Goal: Navigation & Orientation: Find specific page/section

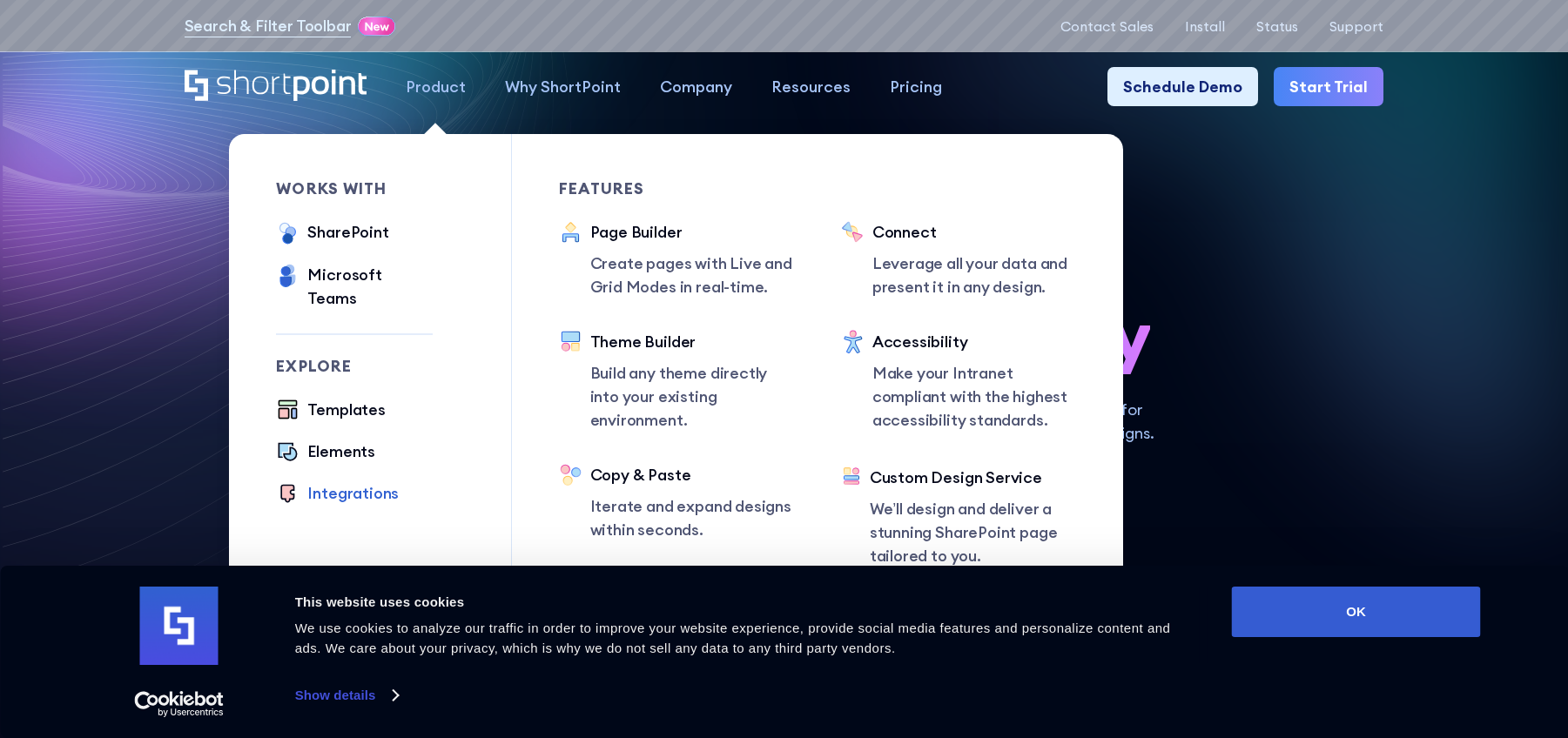
click at [307, 482] on div "Integrations" at bounding box center [353, 493] width 92 height 24
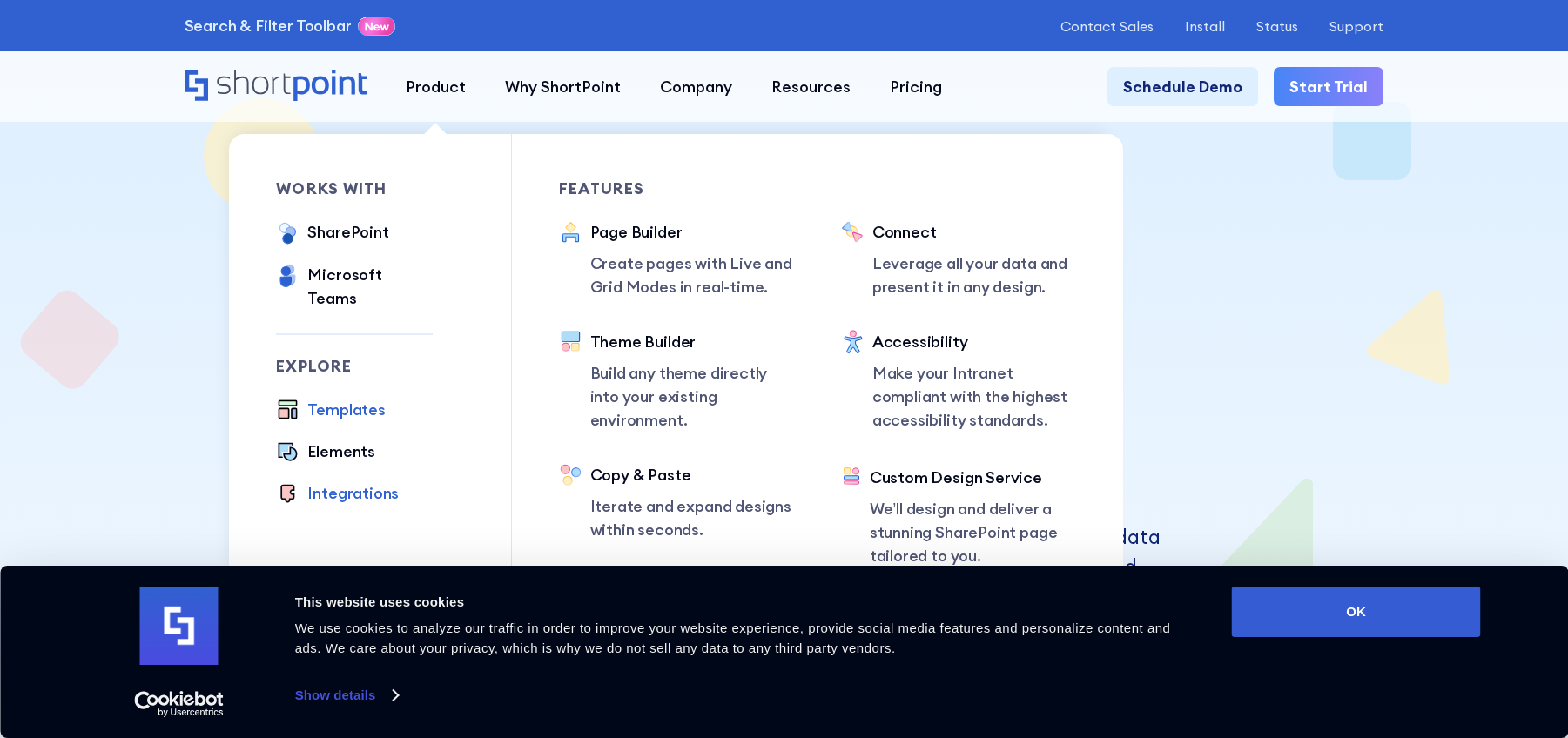
click at [343, 398] on div "Templates" at bounding box center [345, 409] width 77 height 24
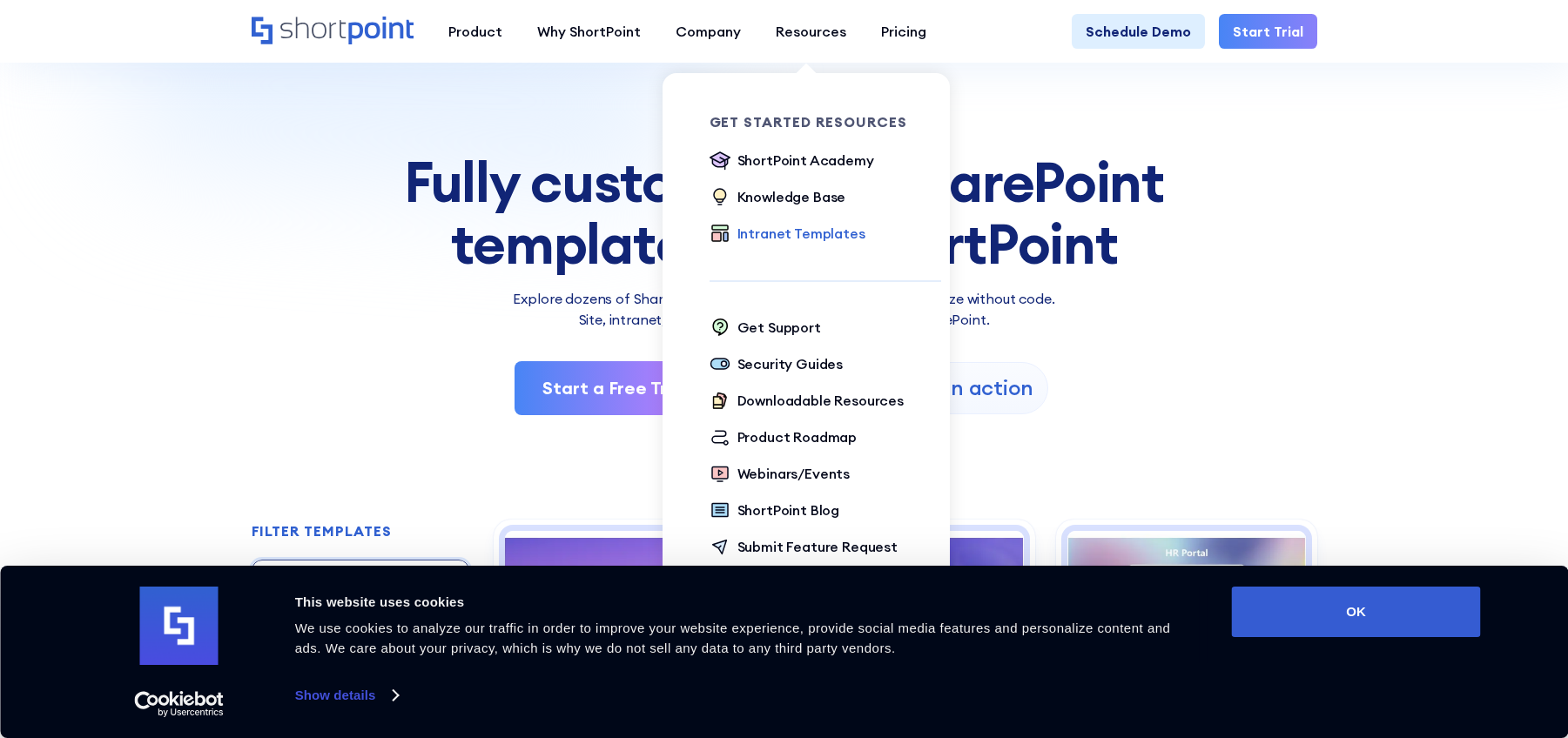
scroll to position [174, 0]
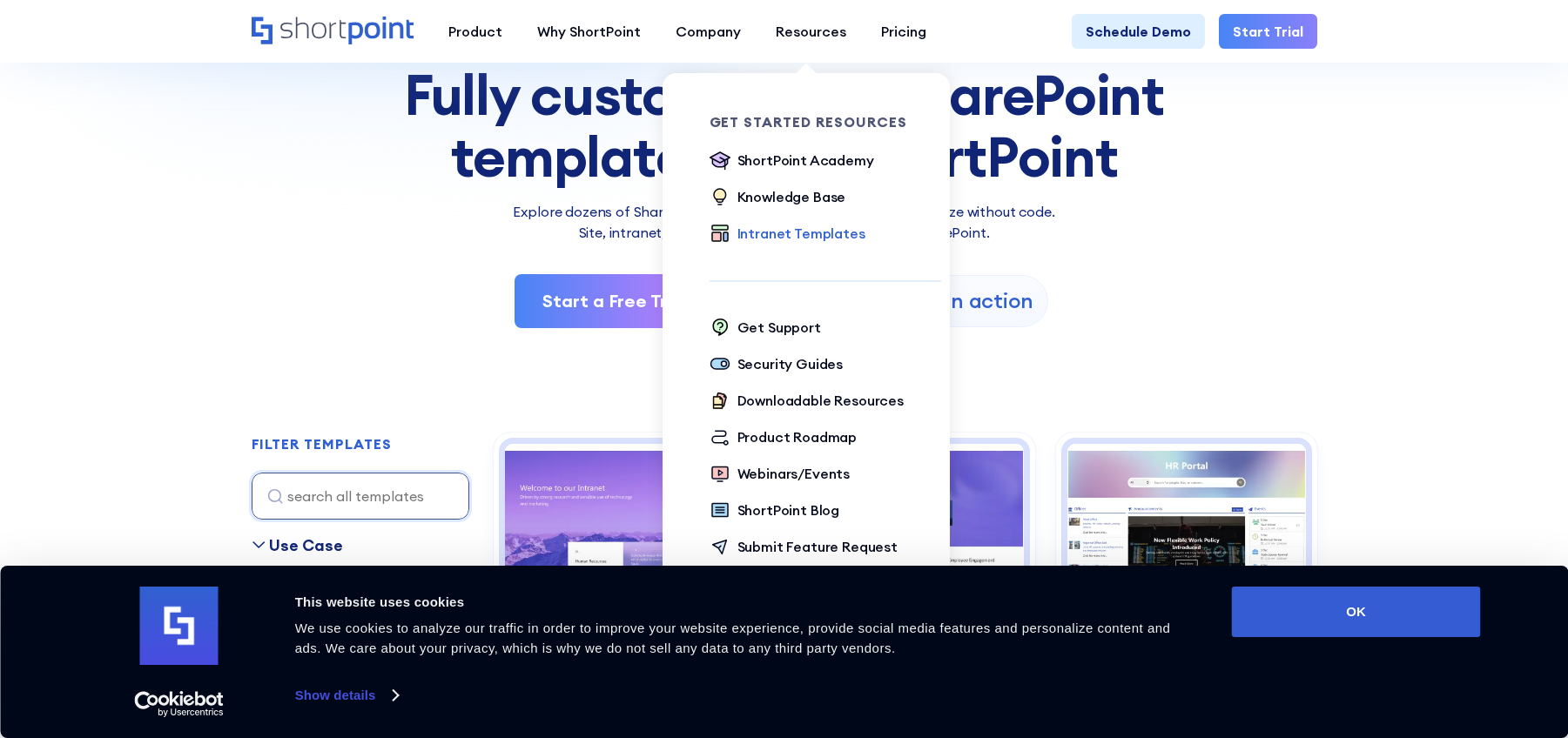
click at [789, 235] on div "Intranet Templates" at bounding box center [801, 233] width 128 height 21
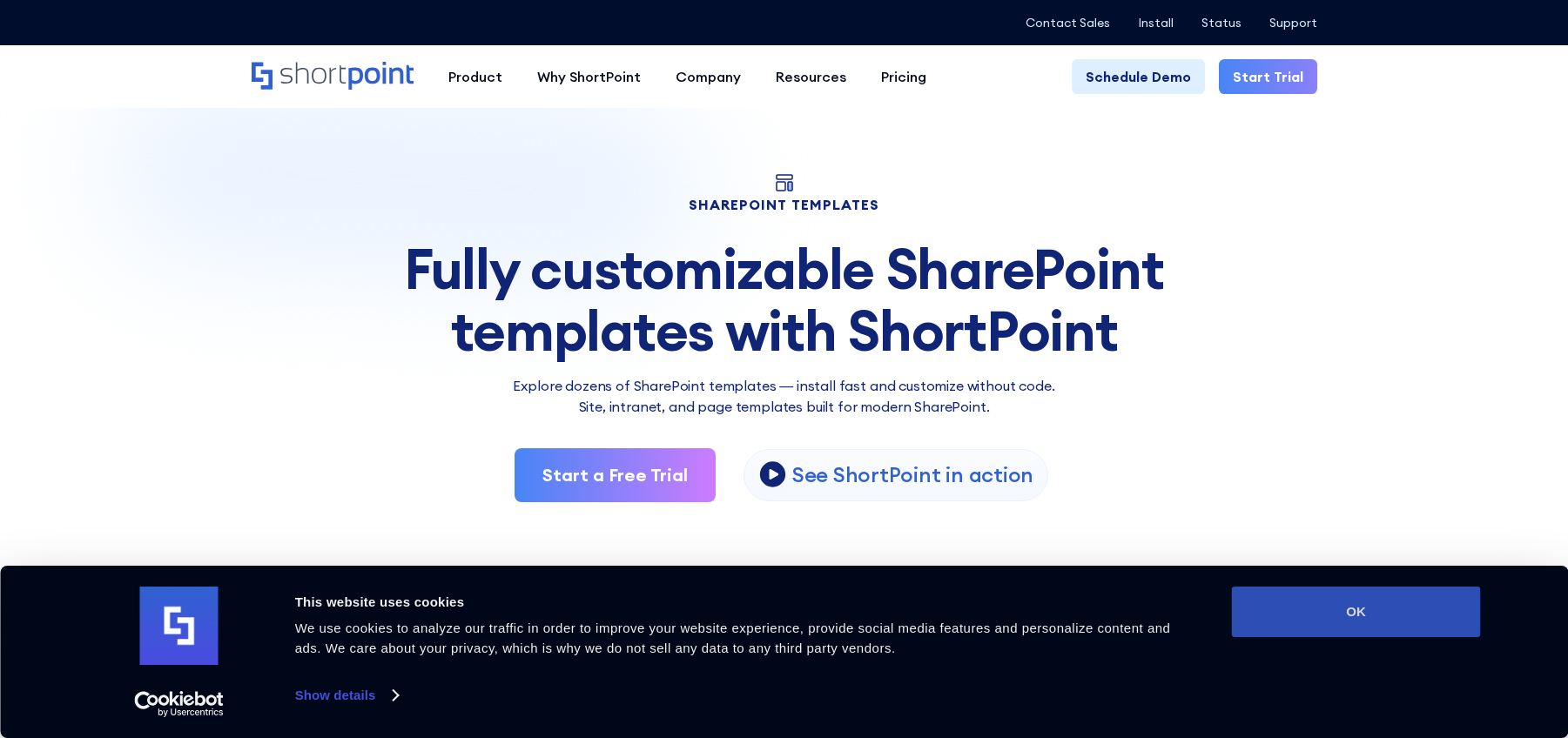
click at [1360, 600] on button "OK" at bounding box center [1356, 612] width 249 height 51
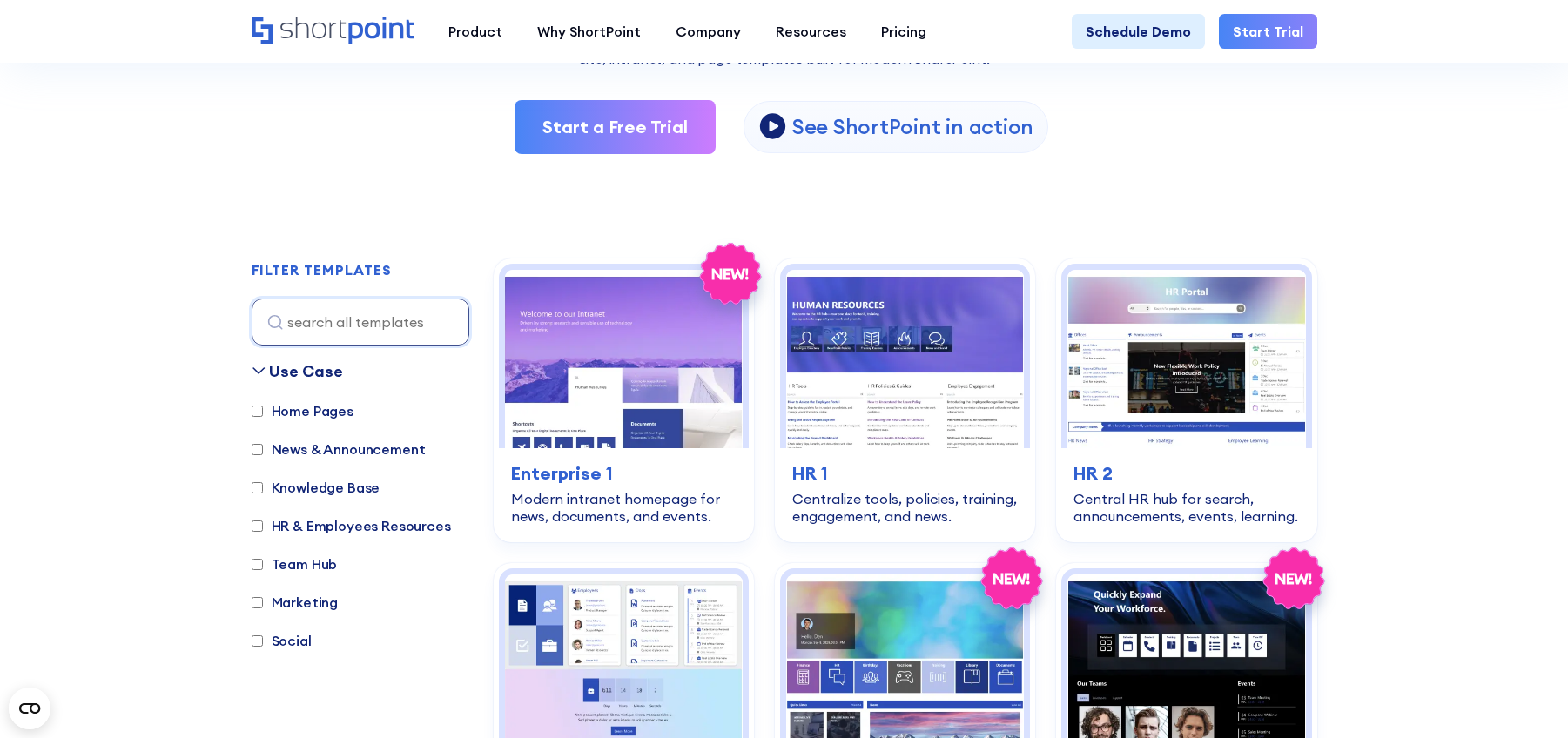
click at [257, 533] on label "HR & Employees Resources" at bounding box center [351, 526] width 200 height 21
click at [257, 532] on input "HR & Employees Resources" at bounding box center [257, 527] width 11 height 11
checkbox input "true"
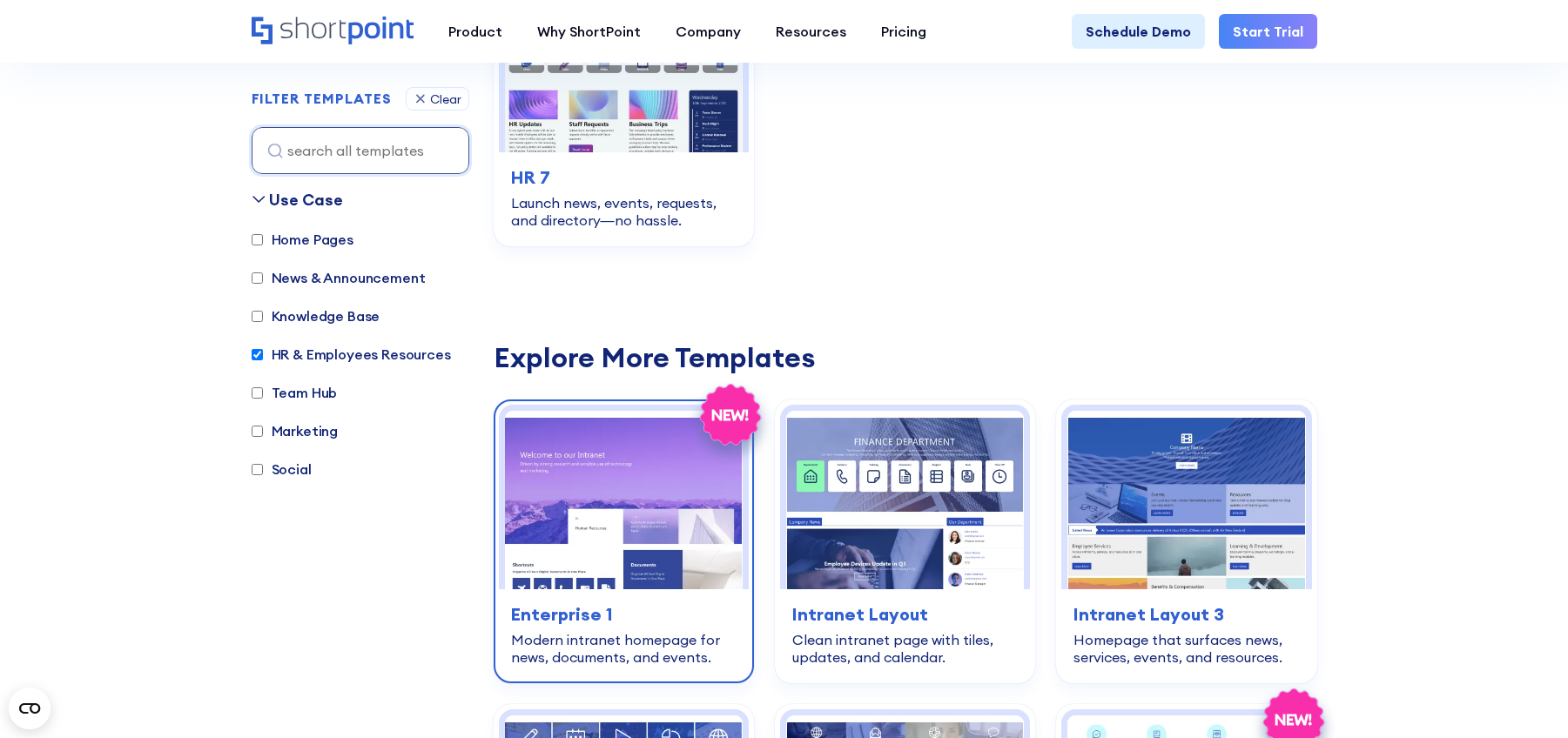
scroll to position [1303, 0]
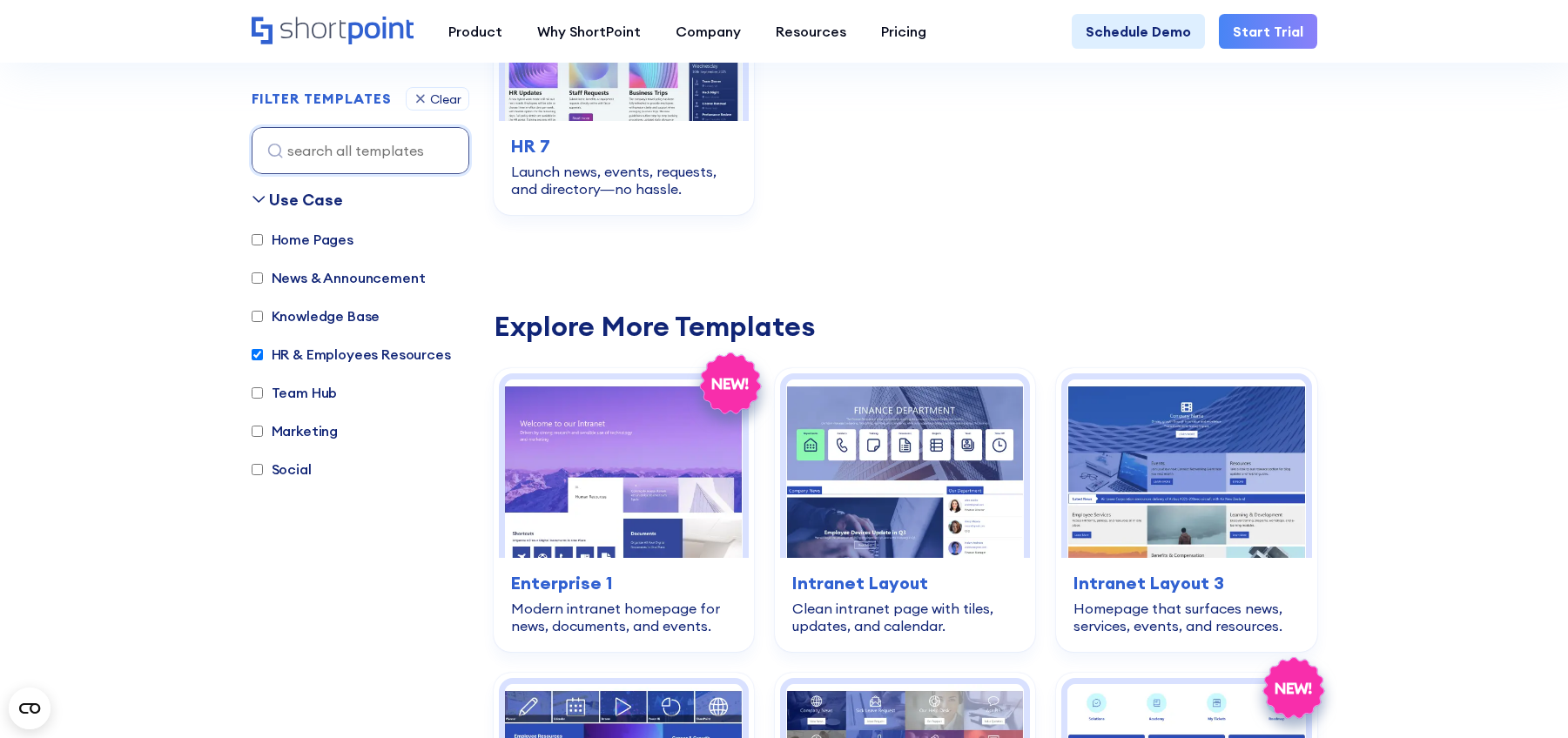
click at [266, 239] on label "Home Pages" at bounding box center [302, 239] width 102 height 21
click at [263, 239] on input "Home Pages" at bounding box center [257, 240] width 11 height 11
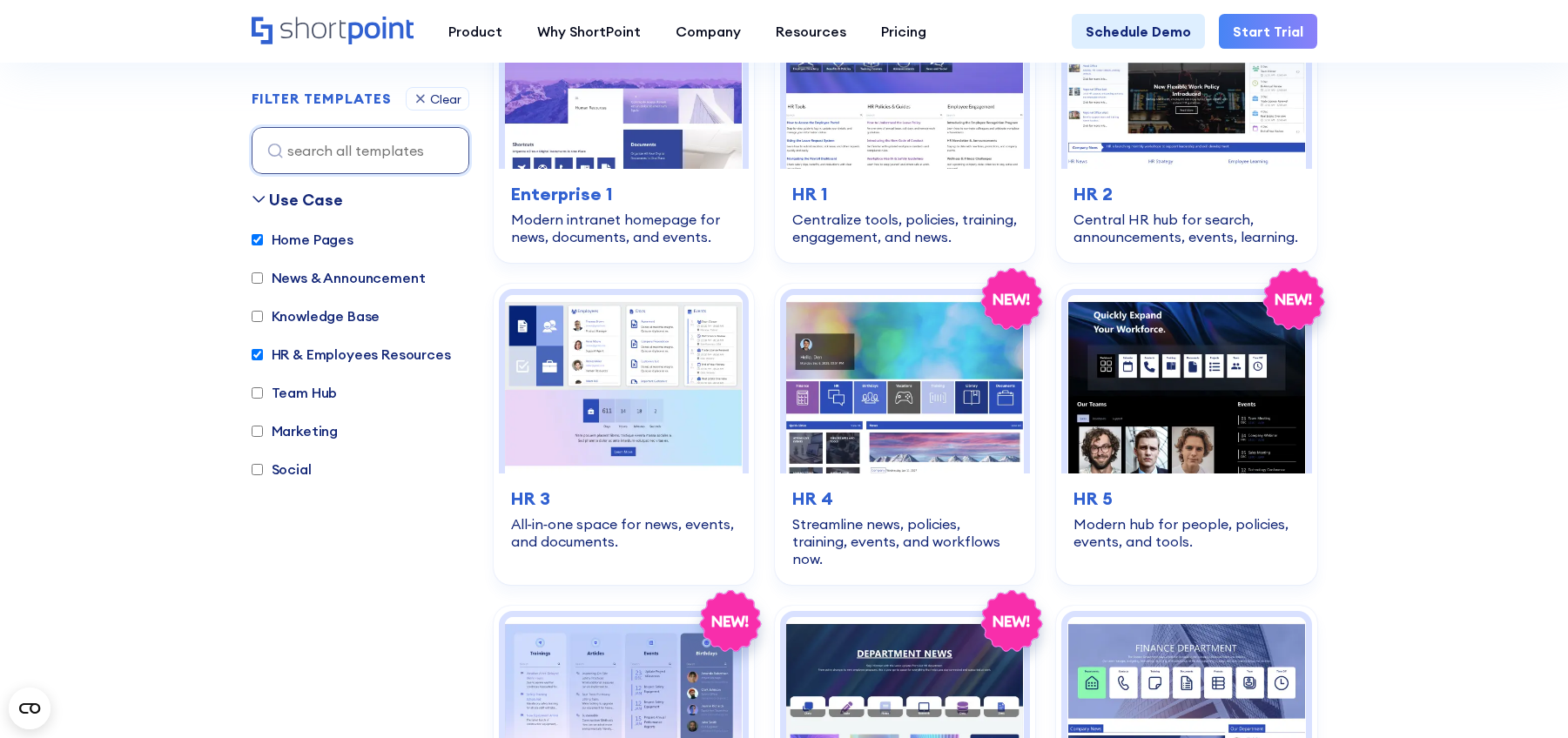
scroll to position [520, 0]
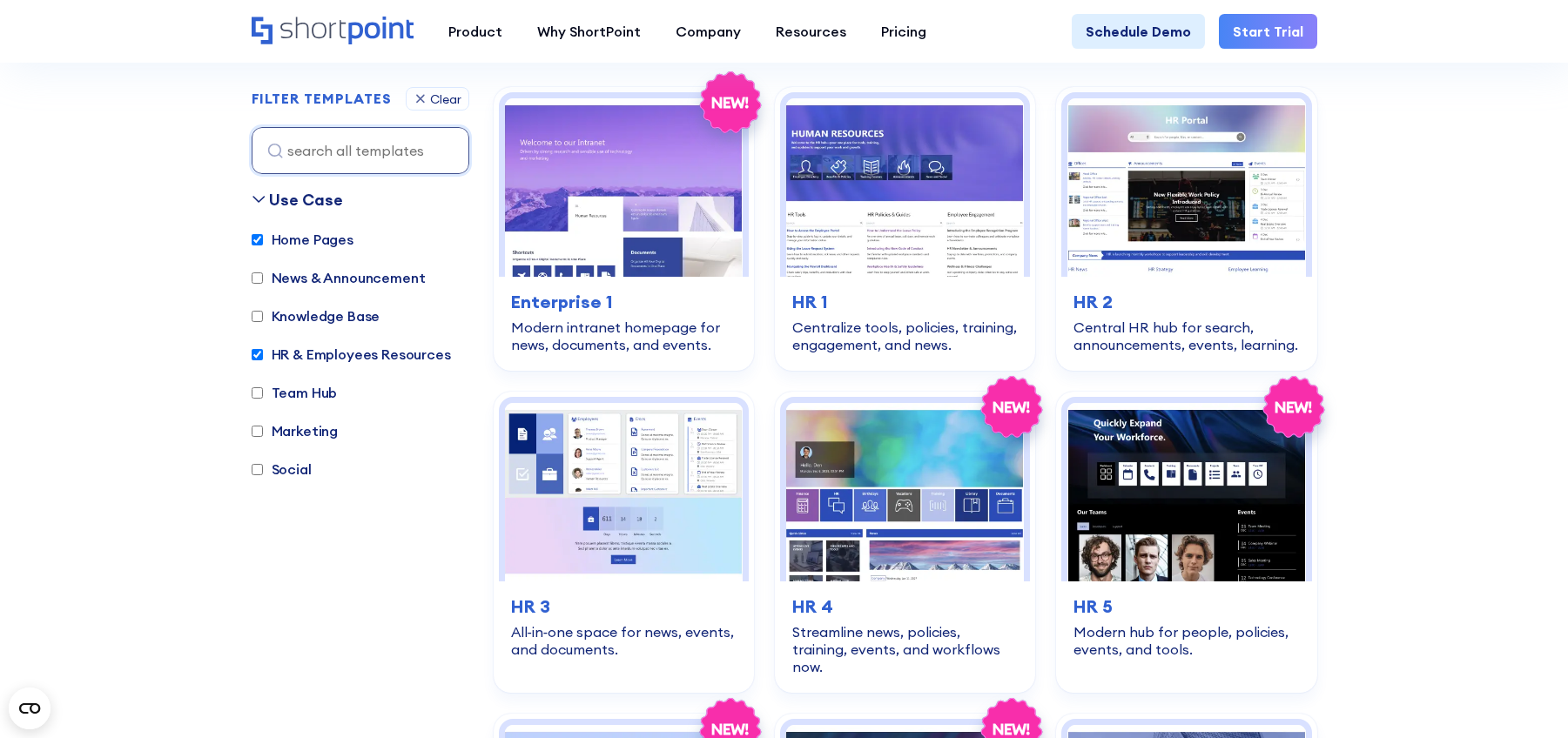
click at [267, 238] on label "Home Pages" at bounding box center [302, 239] width 102 height 21
click at [263, 238] on input "Home Pages" at bounding box center [257, 240] width 11 height 11
checkbox input "false"
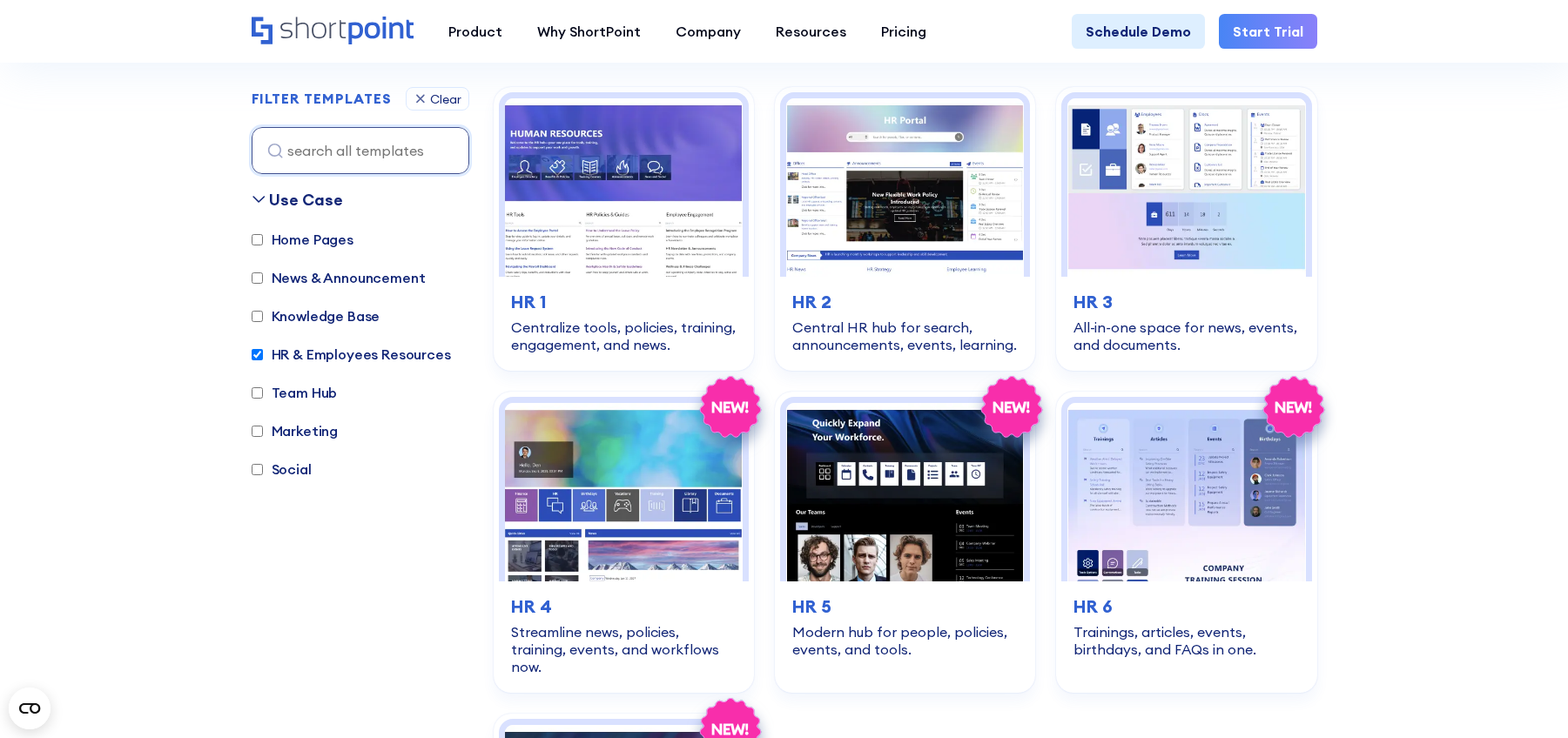
click at [271, 343] on div "Home Pages News & Announcement Knowledge Base HR & Employees Resources Team Hub…" at bounding box center [360, 362] width 218 height 268
click at [339, 354] on label "HR & Employees Resources" at bounding box center [351, 355] width 200 height 21
click at [263, 354] on input "HR & Employees Resources" at bounding box center [257, 355] width 11 height 11
checkbox input "false"
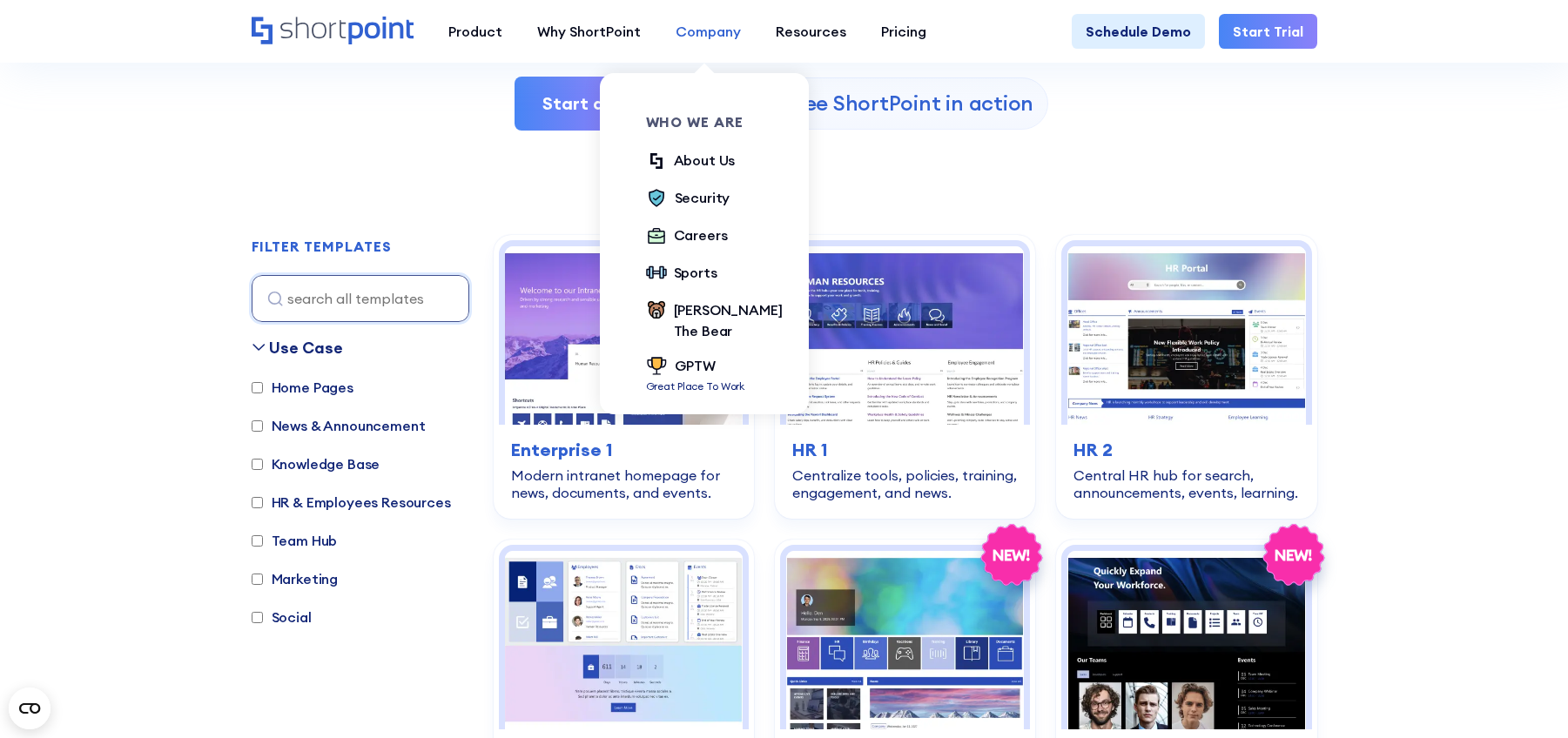
scroll to position [346, 0]
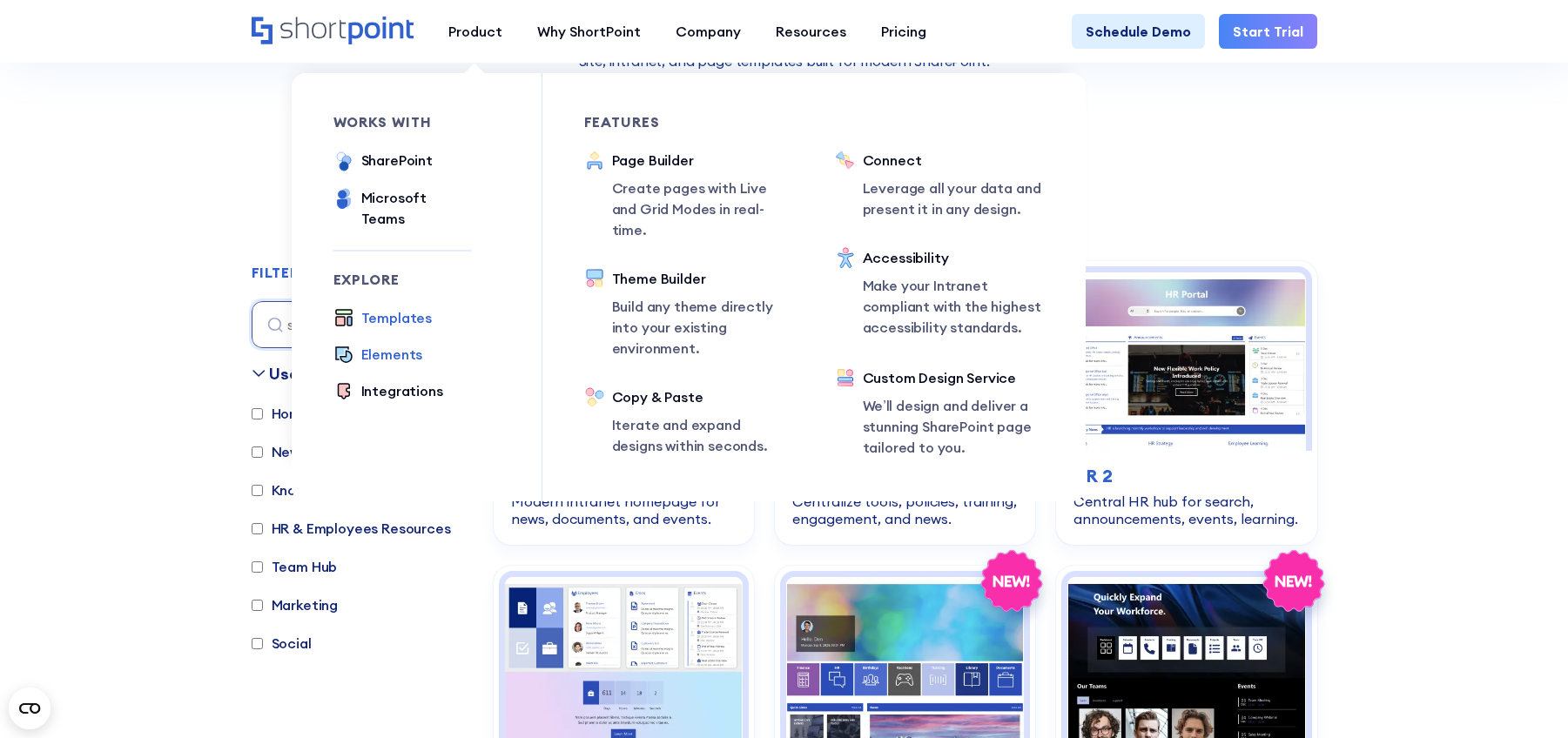
click at [382, 344] on div "Elements" at bounding box center [392, 355] width 62 height 21
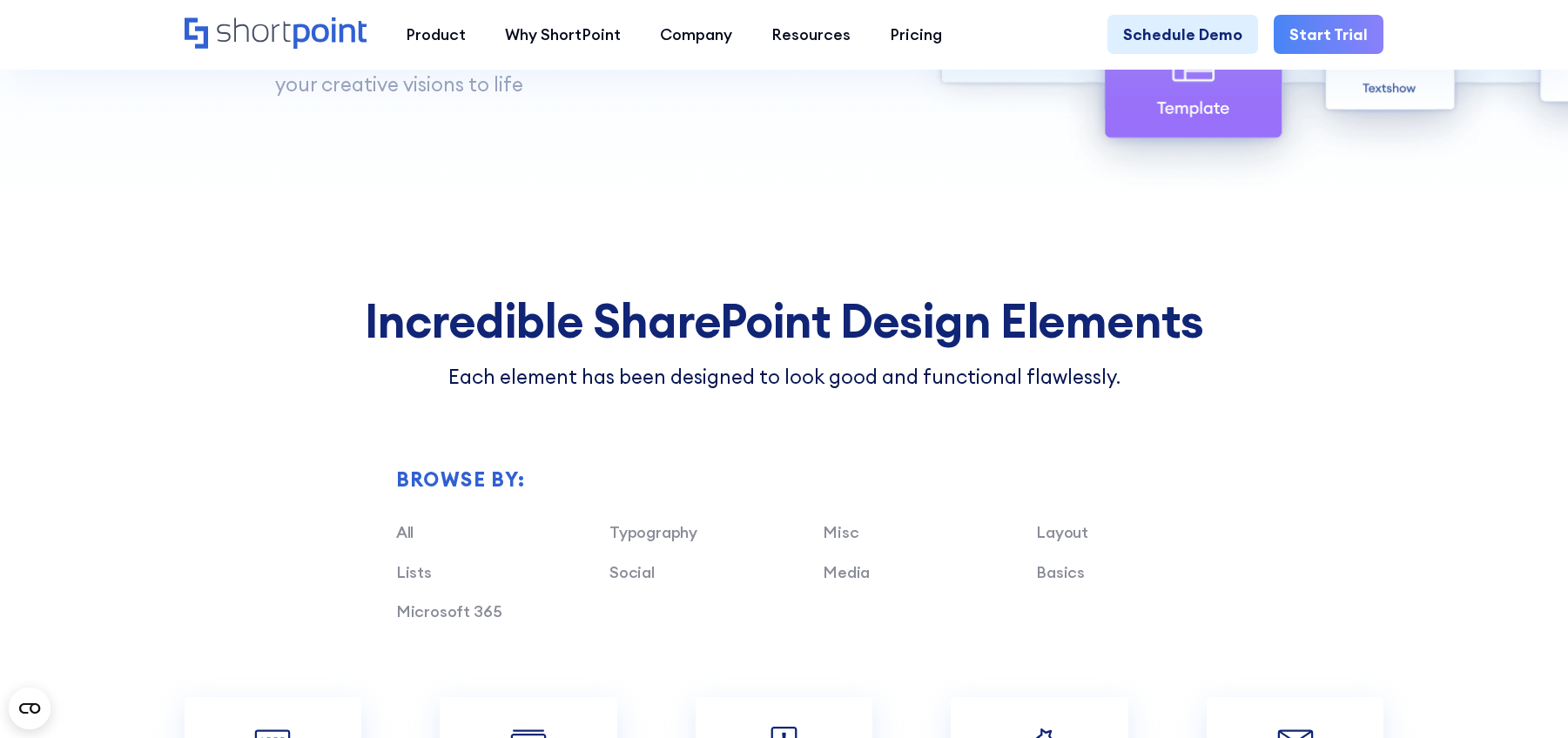
scroll to position [1480, 0]
